Goal: Information Seeking & Learning: Learn about a topic

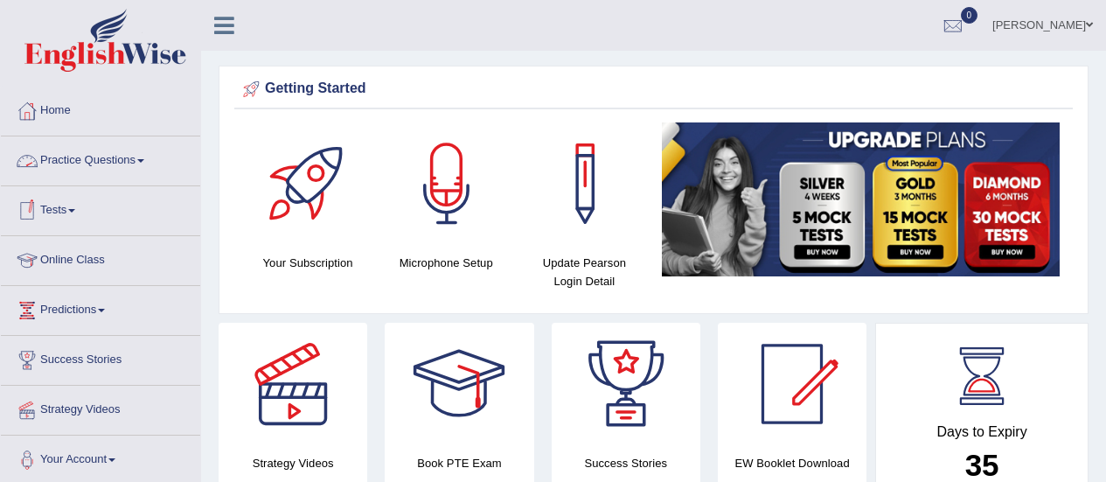
click at [150, 151] on link "Practice Questions" at bounding box center [100, 158] width 199 height 44
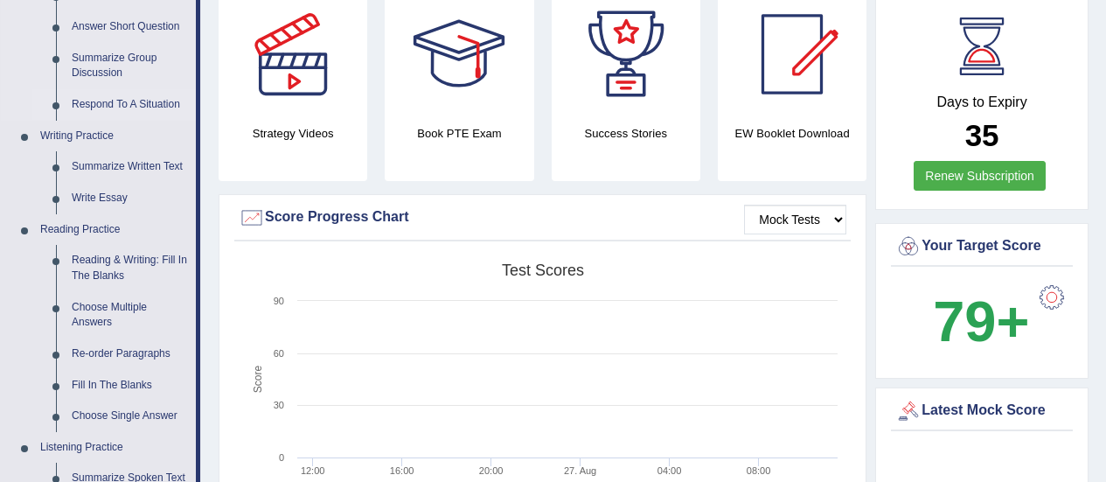
scroll to position [350, 0]
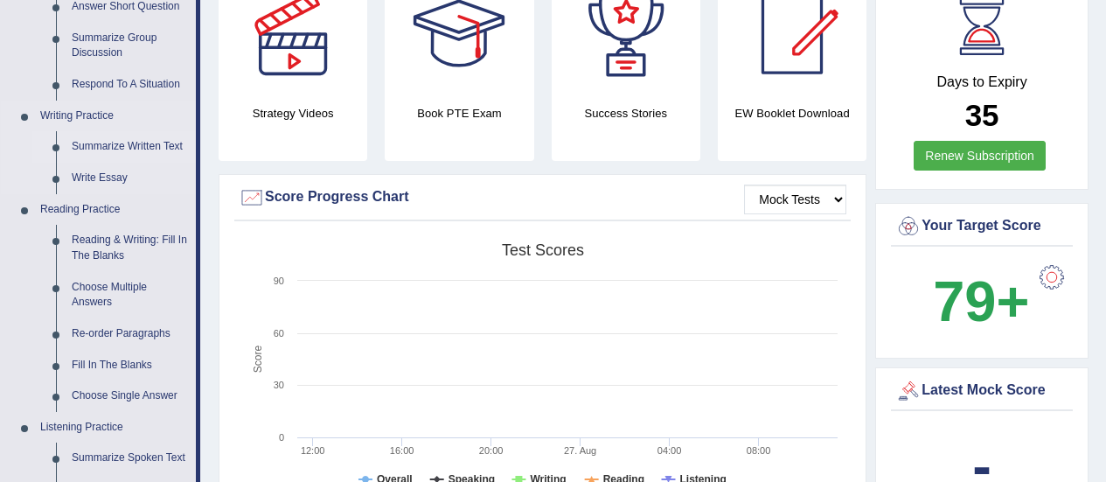
click at [116, 145] on link "Summarize Written Text" at bounding box center [130, 146] width 132 height 31
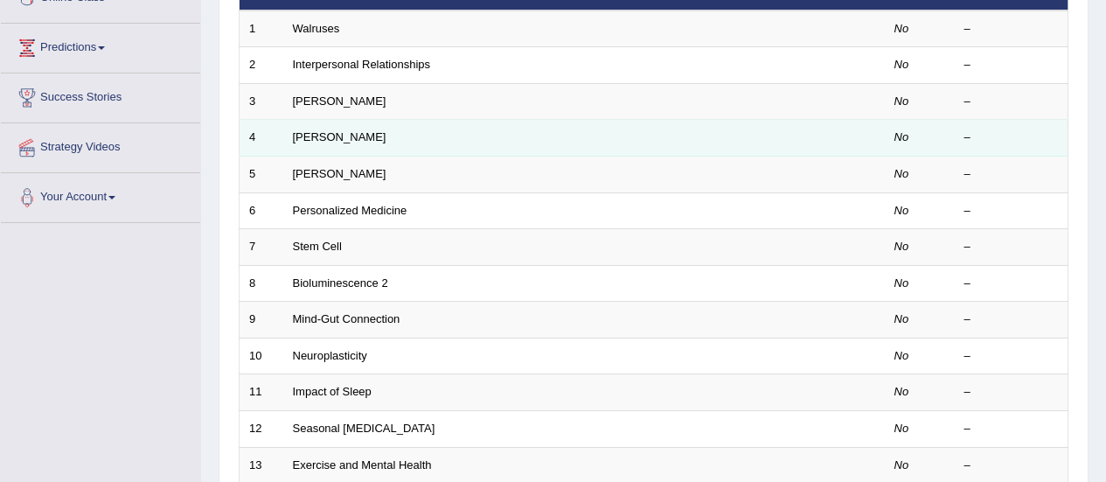
scroll to position [87, 0]
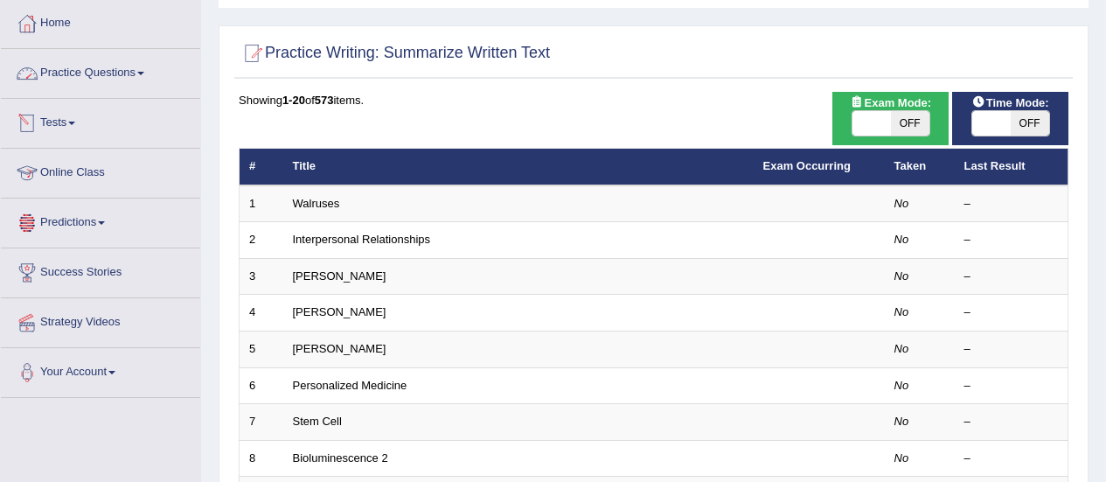
click at [138, 82] on link "Practice Questions" at bounding box center [100, 71] width 199 height 44
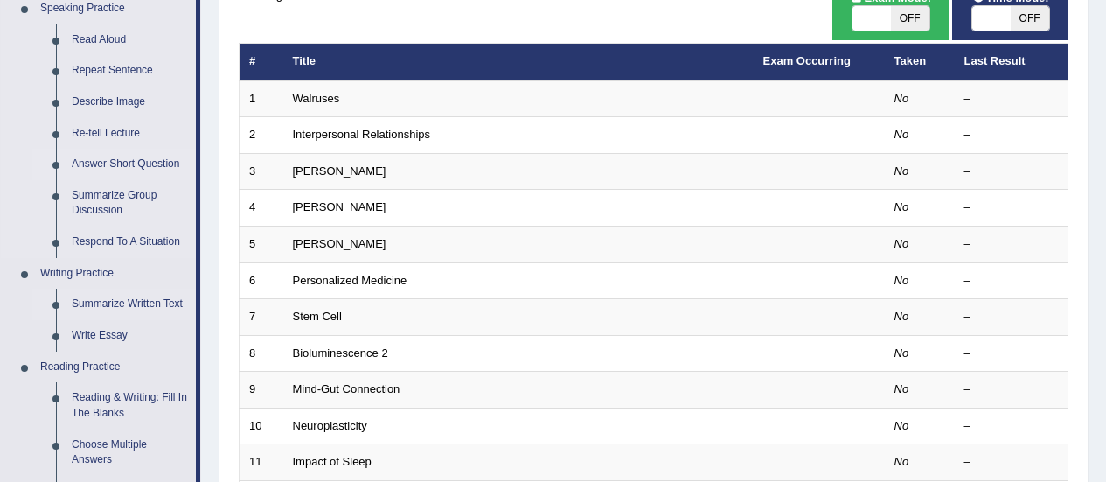
scroll to position [262, 0]
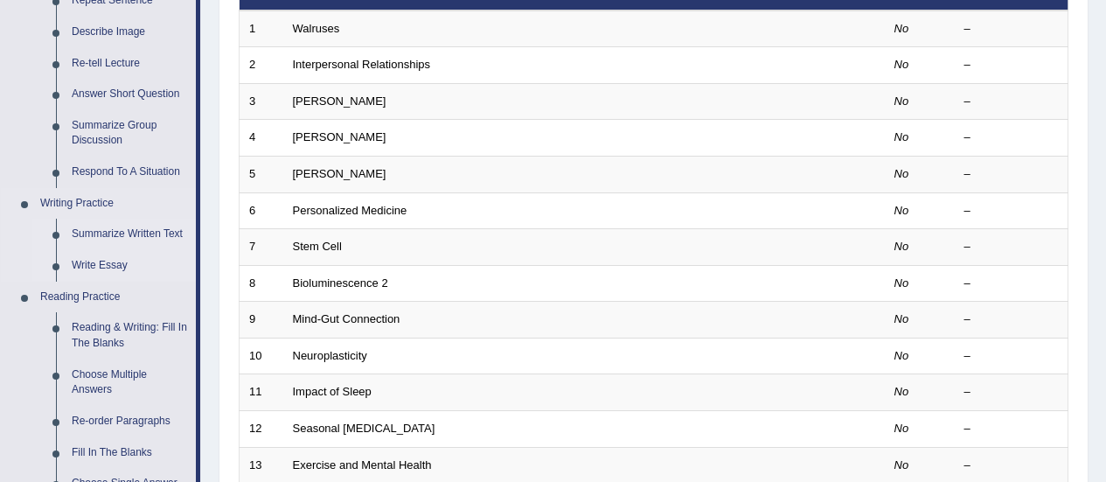
click at [98, 260] on link "Write Essay" at bounding box center [130, 265] width 132 height 31
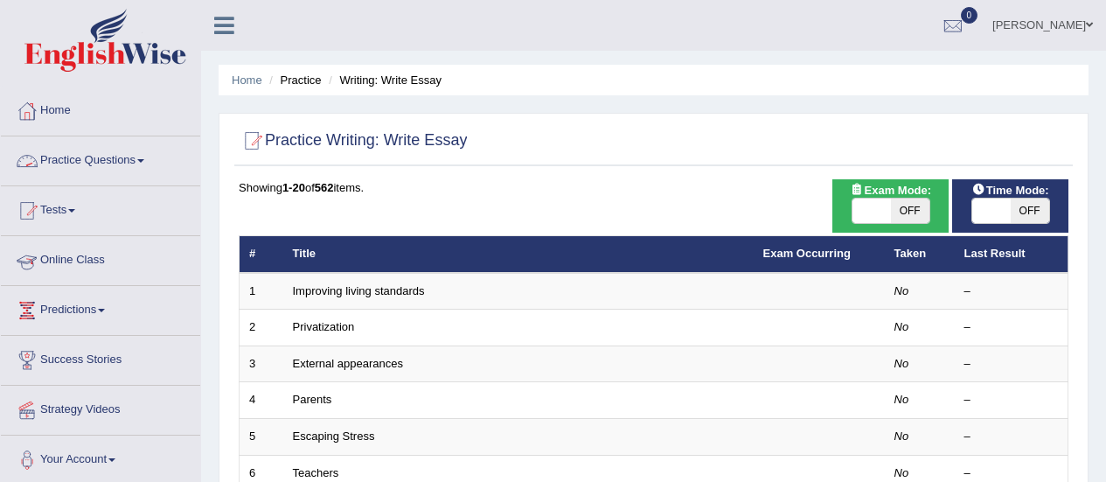
click at [129, 166] on link "Practice Questions" at bounding box center [100, 158] width 199 height 44
